Goal: Obtain resource: Download file/media

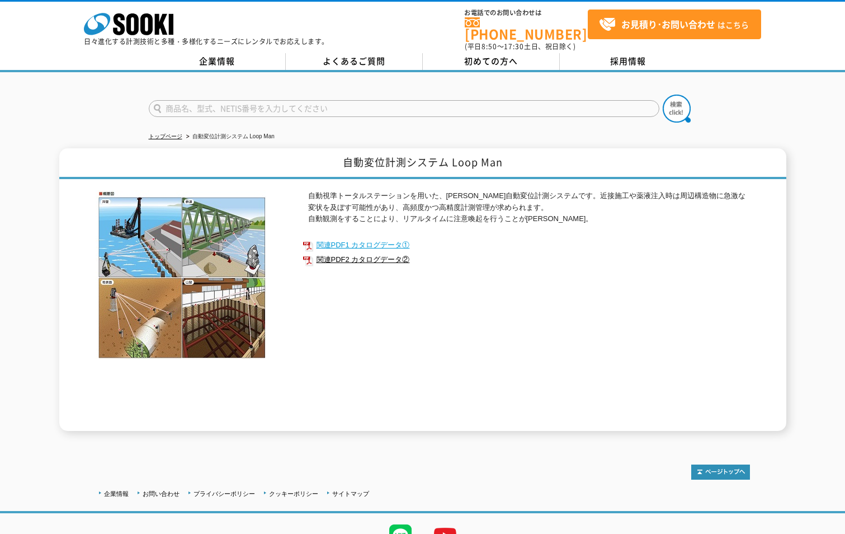
click at [391, 238] on link "関連PDF1 カタログデータ①" at bounding box center [527, 245] width 448 height 15
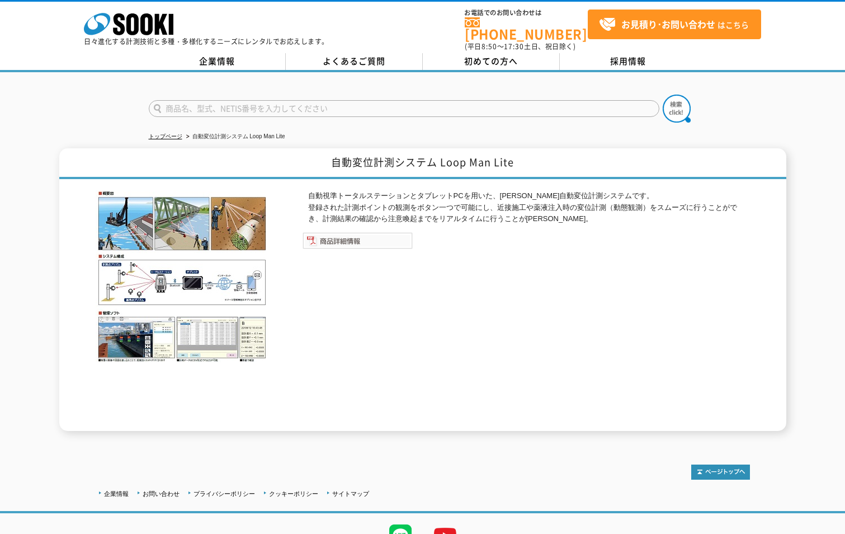
click at [358, 232] on img at bounding box center [358, 240] width 110 height 17
click at [208, 342] on img at bounding box center [182, 276] width 173 height 172
